Goal: Information Seeking & Learning: Learn about a topic

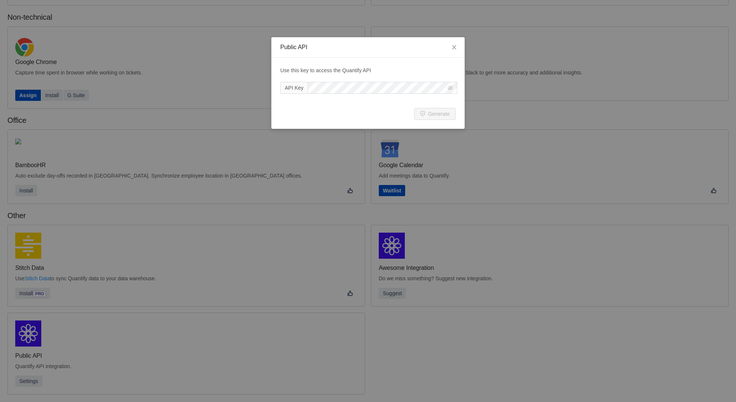
scroll to position [100, 0]
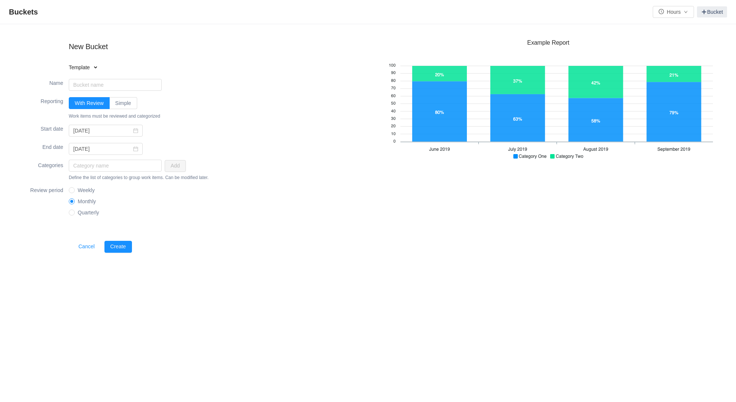
click at [69, 209] on input "Quarterly" at bounding box center [71, 211] width 5 height 5
radio input "true"
radio input "false"
radio input "true"
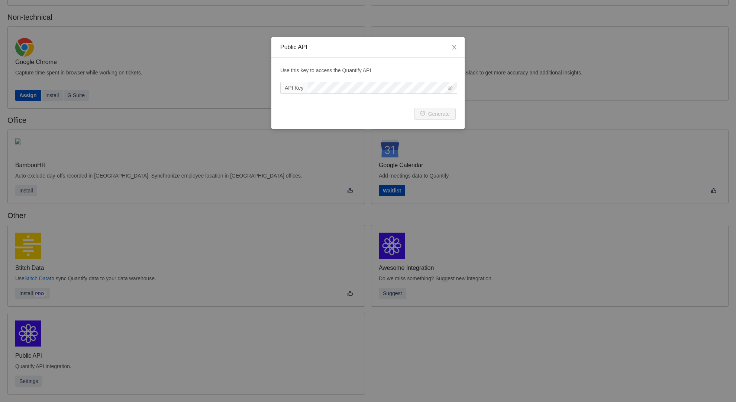
scroll to position [100, 0]
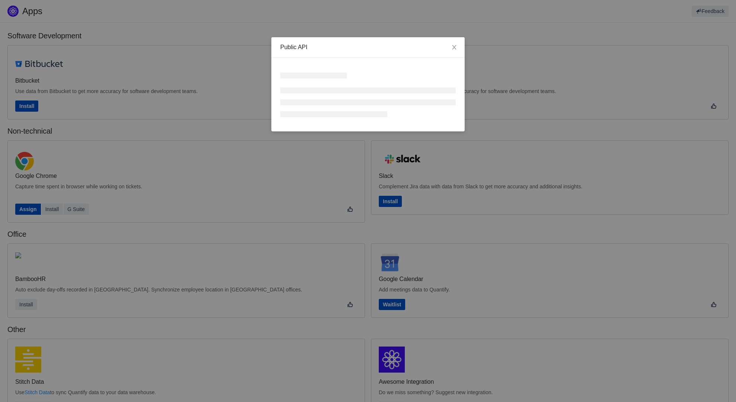
scroll to position [114, 0]
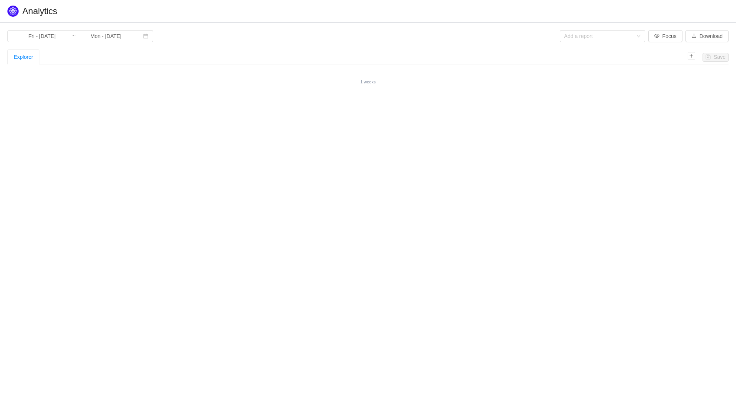
type input "Wed - Oct 01, 2025"
type input "Sat - Oct 11, 2025"
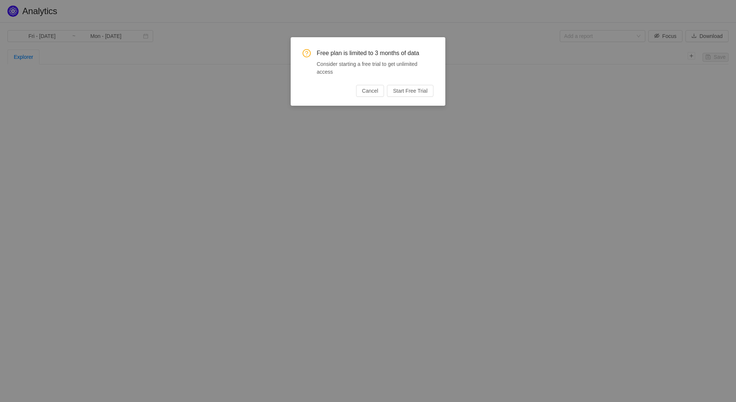
type input "Tue - Jul 01, 2025"
type input "Tue - Sep 30, 2025"
type input "Wed - Jan 01, 2025"
type input "Sat - Oct 11, 2025"
type input "Tue - Jul 01, 2025"
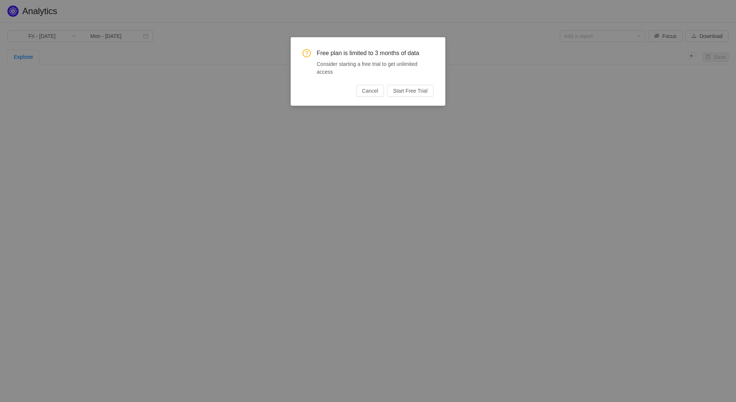
type input "Tue - Sep 30, 2025"
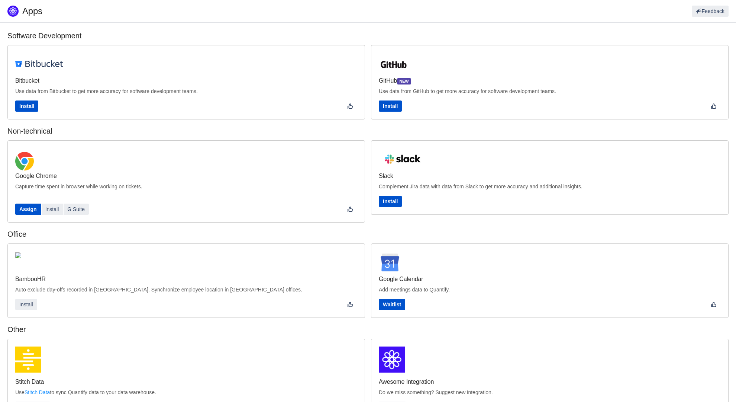
scroll to position [114, 0]
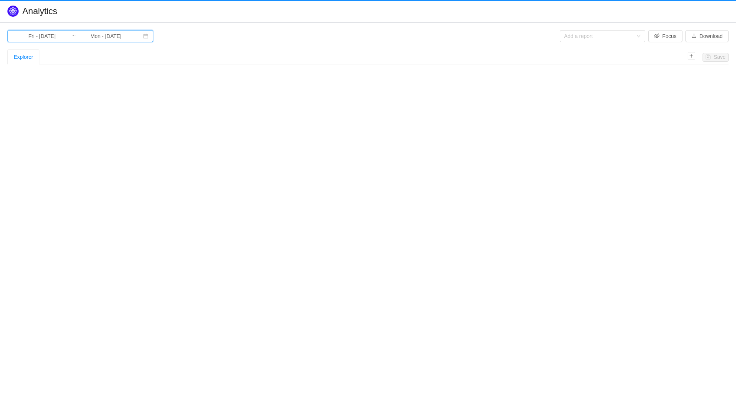
type input "Fri - [DATE]"
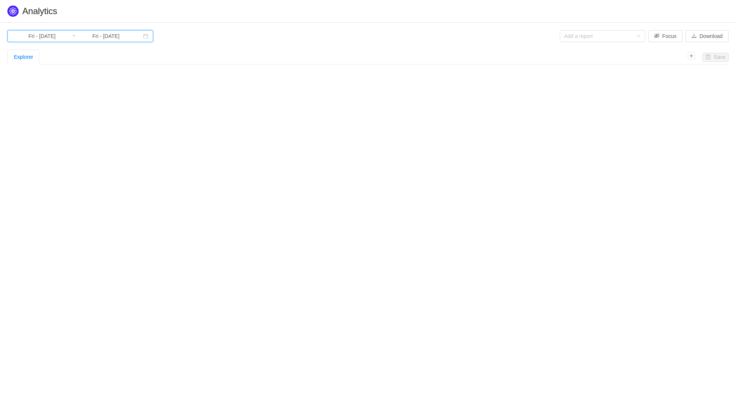
type input "Mon - [DATE]"
type input "Tue - Sep 30, 2025"
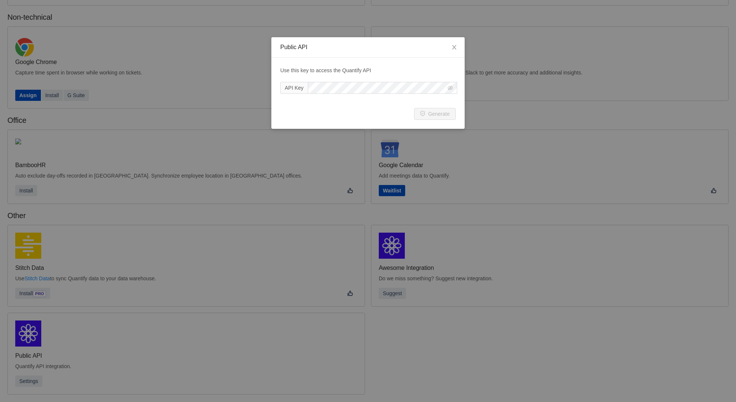
scroll to position [101, 0]
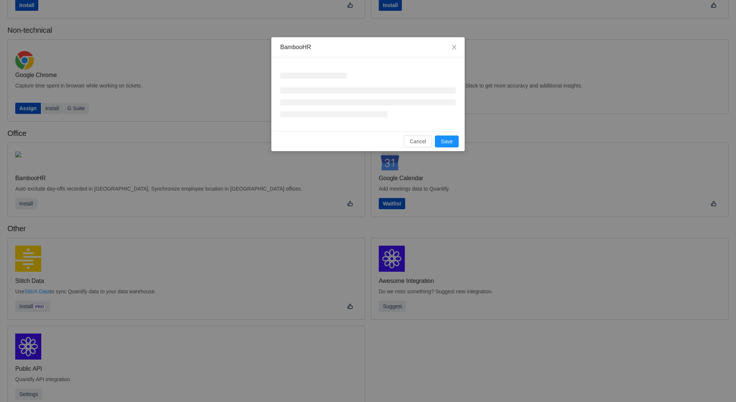
scroll to position [114, 0]
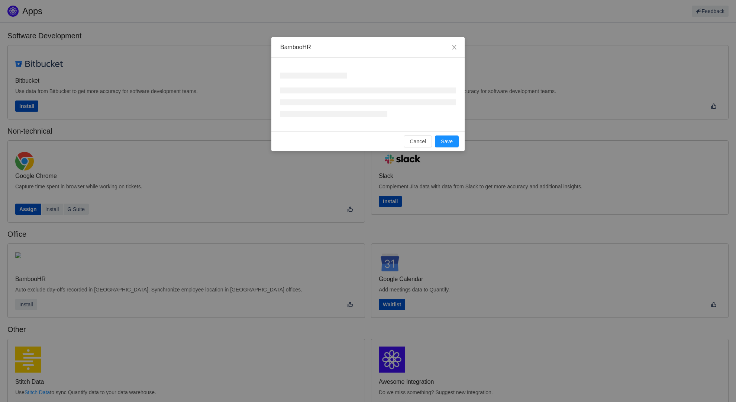
scroll to position [114, 0]
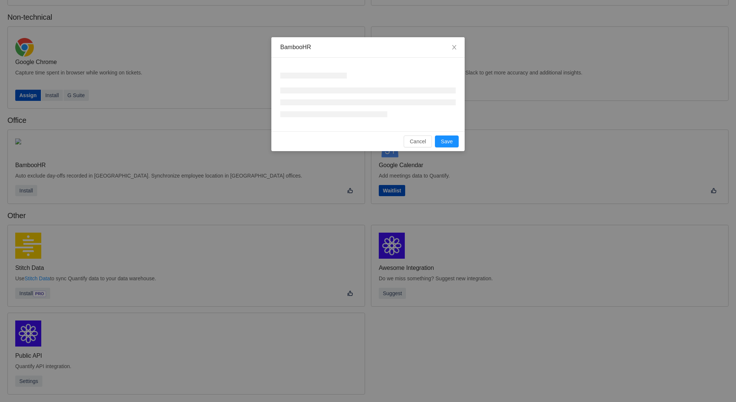
scroll to position [100, 0]
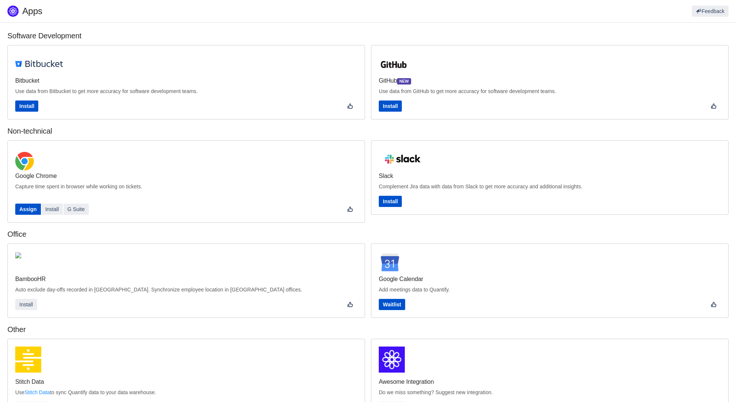
scroll to position [114, 0]
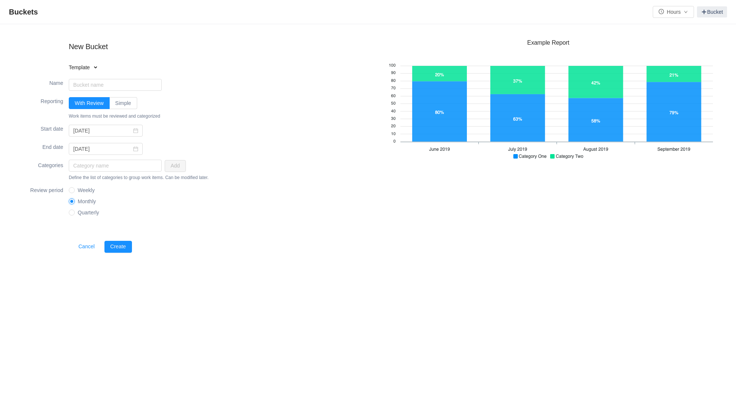
click at [69, 198] on input "Monthly" at bounding box center [71, 200] width 5 height 5
